Goal: Task Accomplishment & Management: Manage account settings

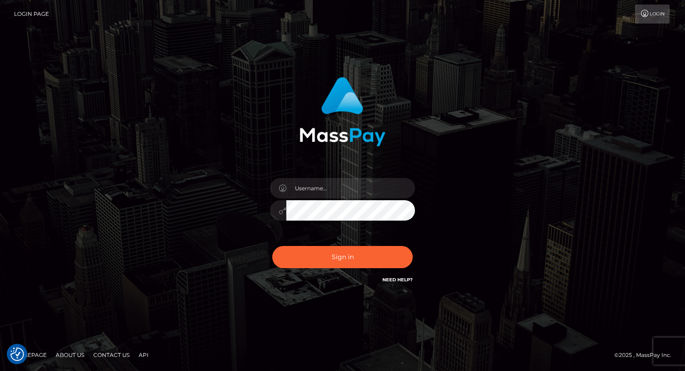
checkbox input "true"
click at [339, 189] on input "text" at bounding box center [350, 188] width 129 height 20
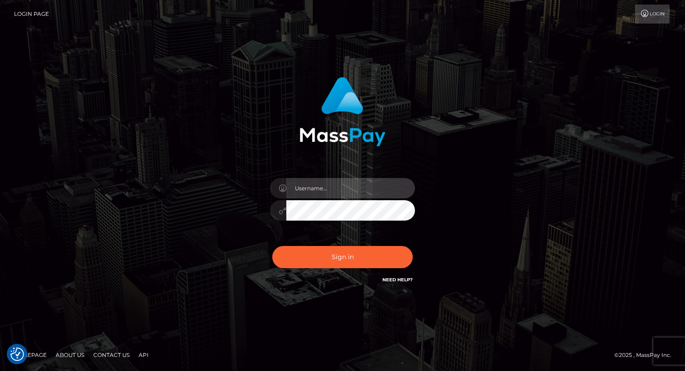
type input "Arlene.luminaryplay"
click at [272, 246] on button "Sign in" at bounding box center [342, 257] width 140 height 22
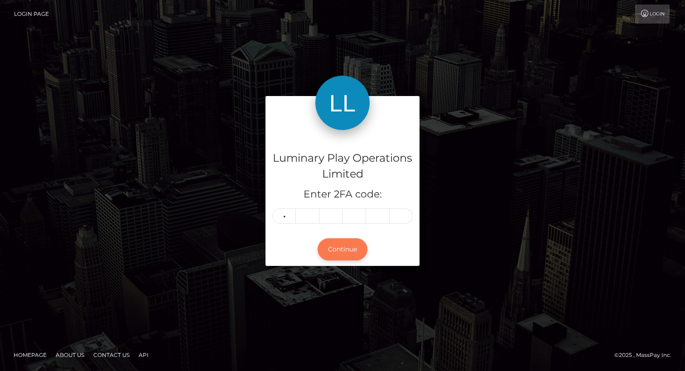
type input "2"
type input "6"
type input "5"
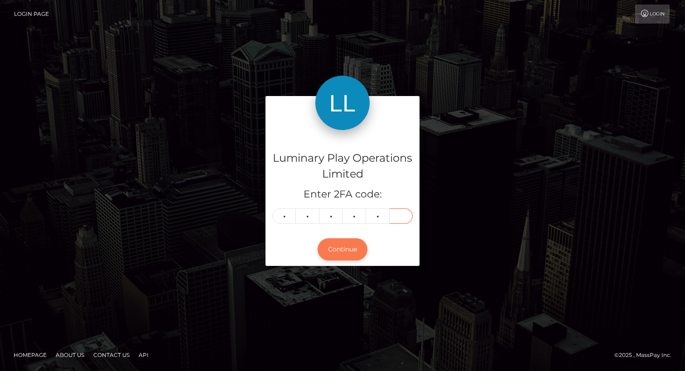
type input "1"
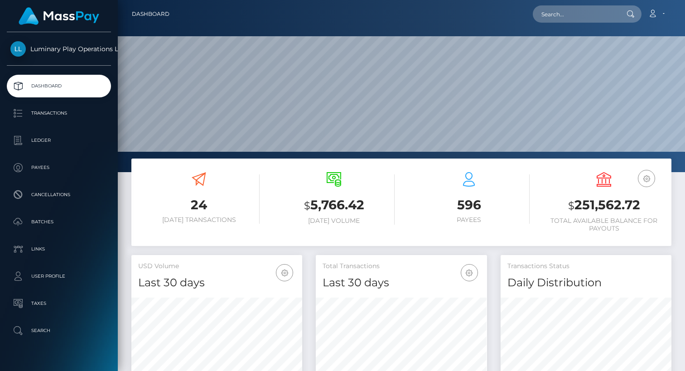
scroll to position [160, 170]
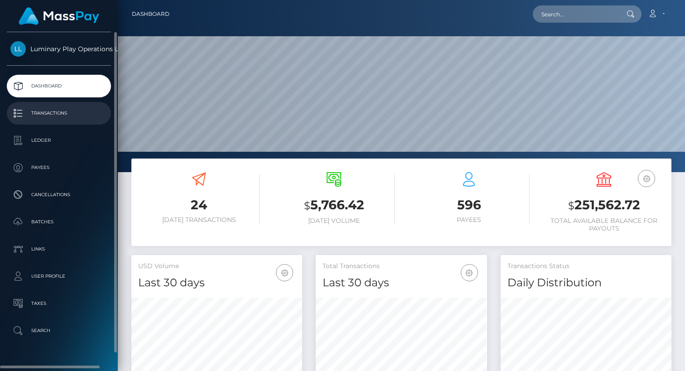
click at [84, 113] on p "Transactions" at bounding box center [58, 113] width 97 height 14
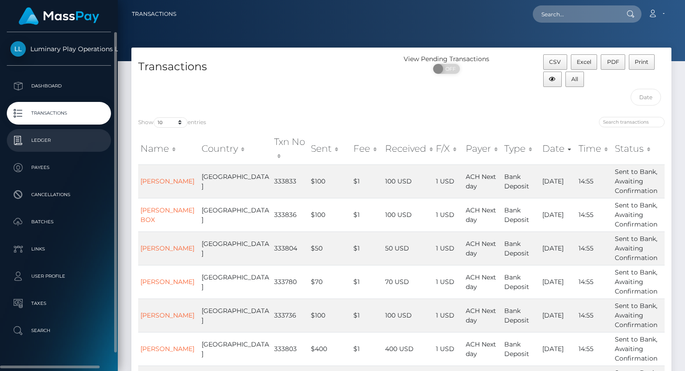
click at [49, 140] on p "Ledger" at bounding box center [58, 141] width 97 height 14
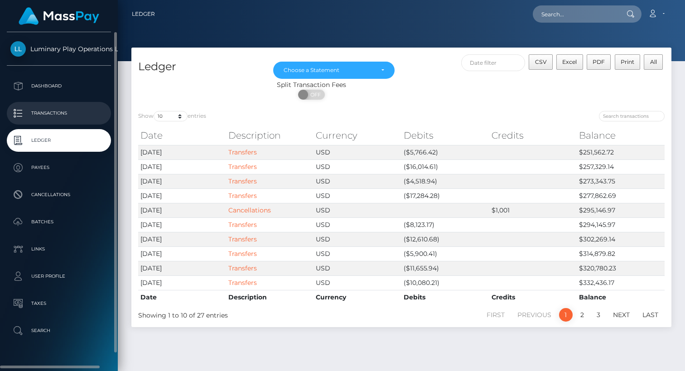
click at [56, 111] on p "Transactions" at bounding box center [58, 113] width 97 height 14
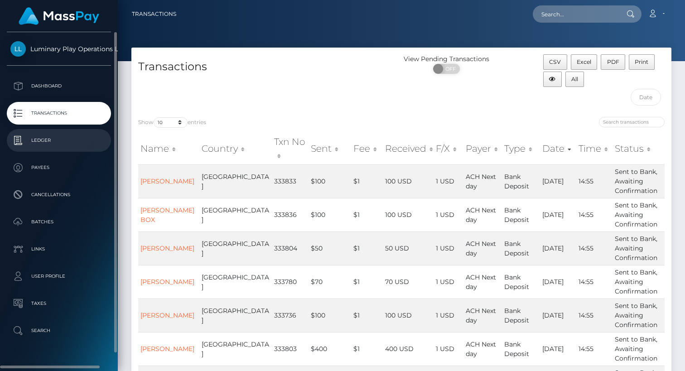
click at [51, 144] on p "Ledger" at bounding box center [58, 141] width 97 height 14
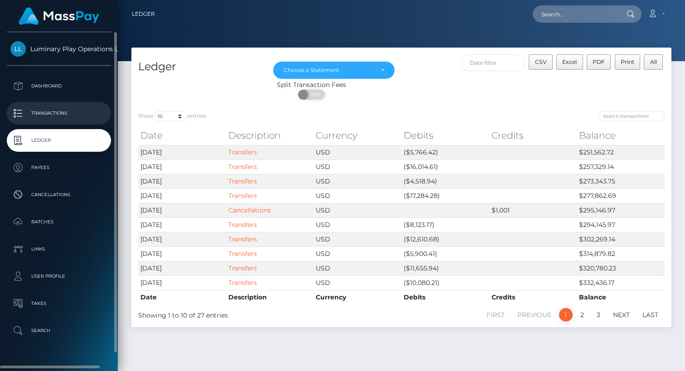
click at [49, 114] on p "Transactions" at bounding box center [58, 113] width 97 height 14
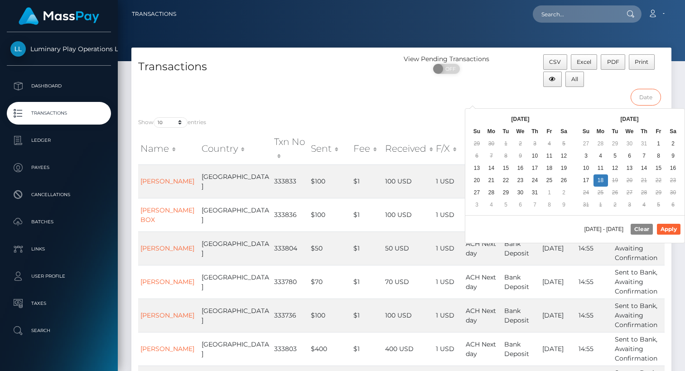
click at [647, 98] on input "text" at bounding box center [646, 97] width 30 height 17
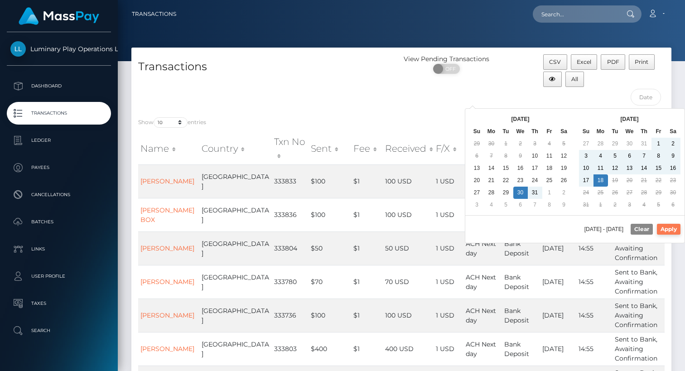
click at [675, 228] on button "Apply" at bounding box center [669, 229] width 24 height 11
type input "07/30/2025 - 08/18/2025"
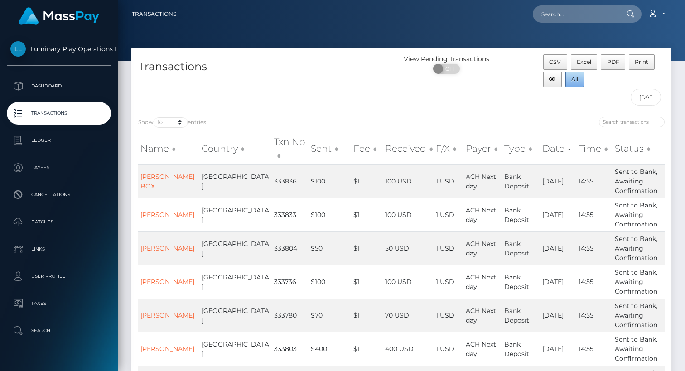
click at [575, 78] on span "All" at bounding box center [574, 79] width 7 height 7
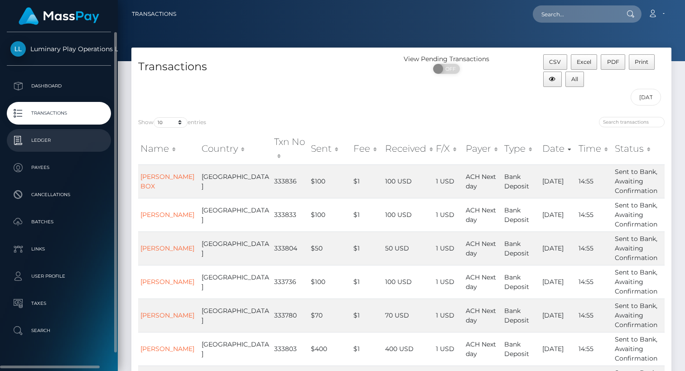
click at [47, 139] on p "Ledger" at bounding box center [58, 141] width 97 height 14
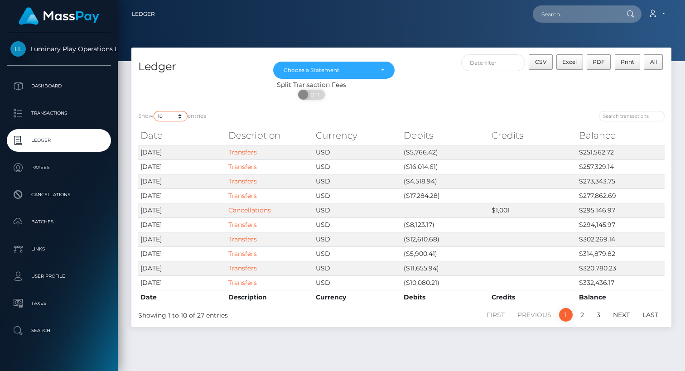
click at [169, 116] on select "10 25 50 100 250" at bounding box center [171, 116] width 34 height 10
select select "50"
click at [154, 111] on select "10 25 50 100 250" at bounding box center [171, 116] width 34 height 10
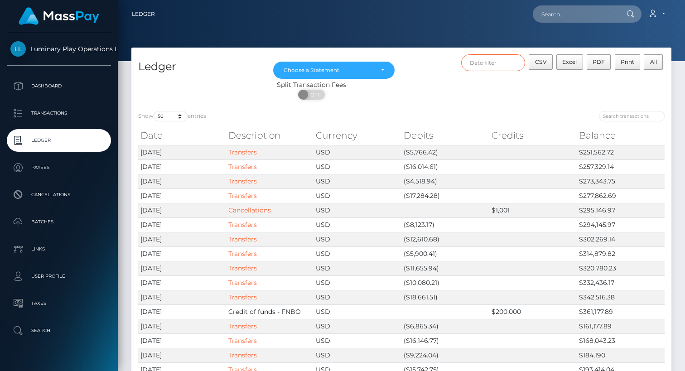
click at [509, 63] on input "text" at bounding box center [493, 62] width 64 height 17
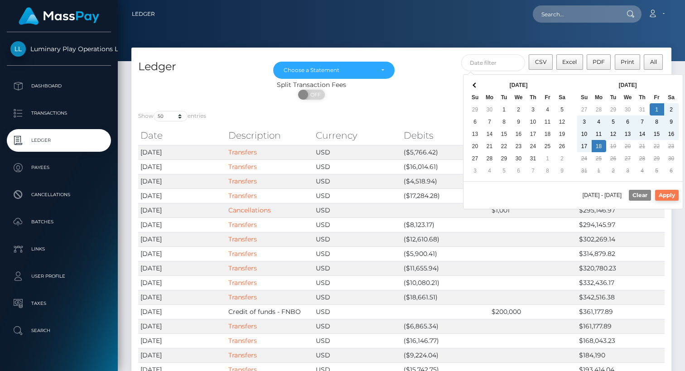
click at [664, 194] on button "Apply" at bounding box center [667, 195] width 24 height 11
type input "[DATE] - [DATE]"
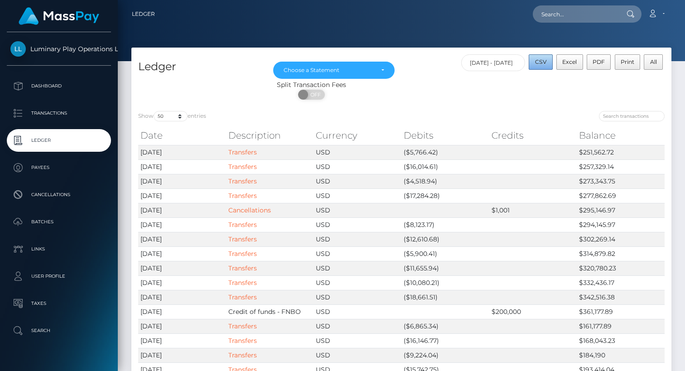
click at [545, 61] on span "CSV" at bounding box center [541, 61] width 12 height 7
click at [380, 70] on div "Choose a Statement" at bounding box center [334, 70] width 101 height 7
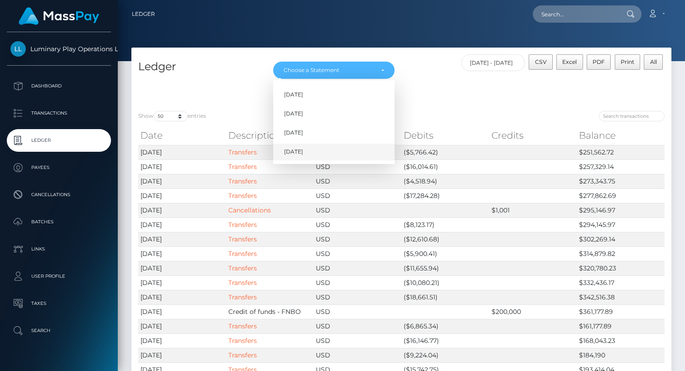
click at [315, 150] on link "[DATE]" at bounding box center [333, 152] width 121 height 17
select select "[DATE]"
